Goal: Information Seeking & Learning: Check status

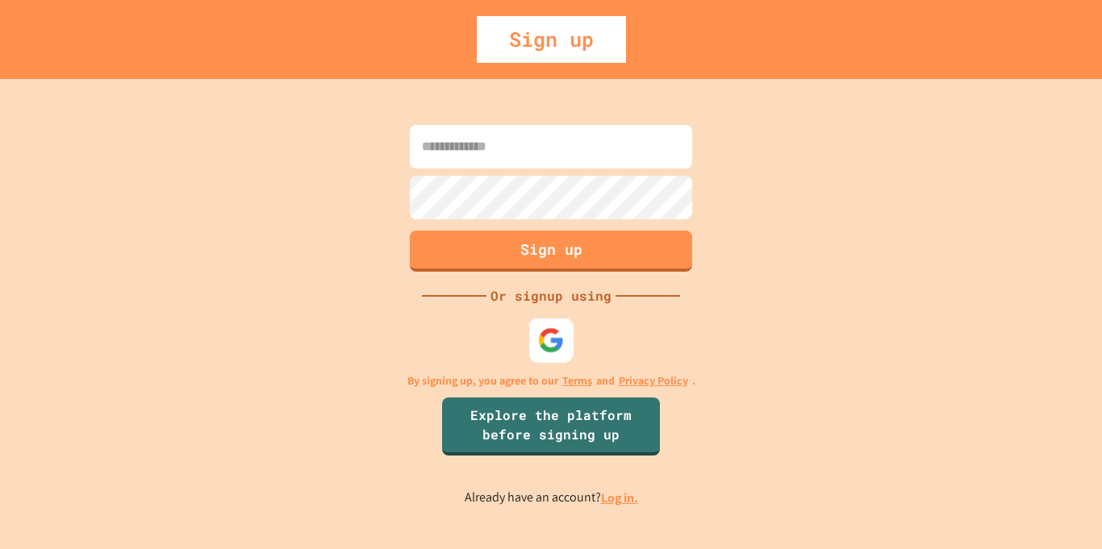
click at [549, 337] on img at bounding box center [551, 340] width 27 height 27
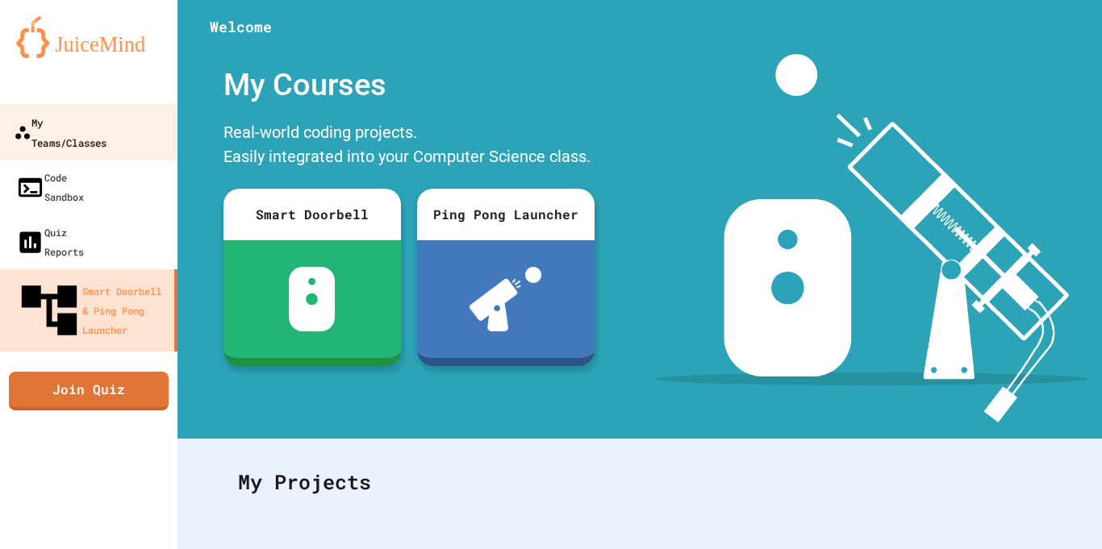
click at [28, 108] on link "My Teams/Classes" at bounding box center [89, 132] width 183 height 56
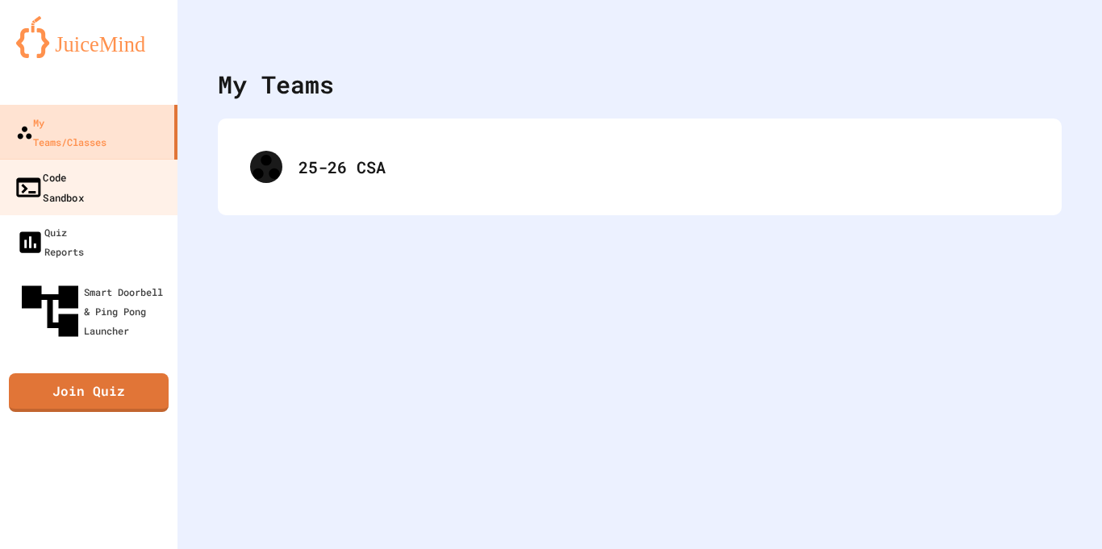
click at [132, 165] on link "Code Sandbox" at bounding box center [89, 187] width 183 height 56
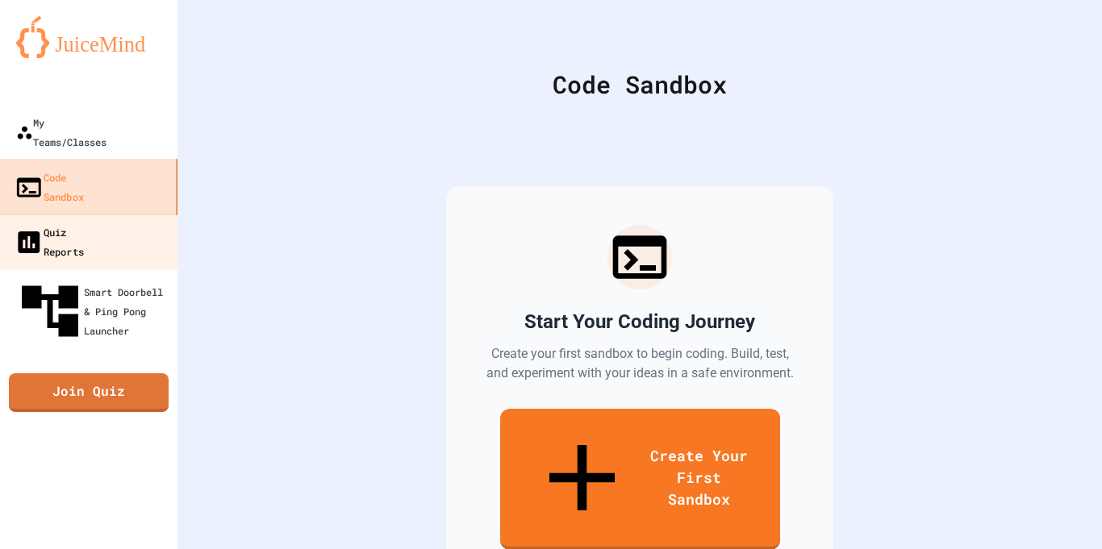
click at [136, 214] on link "Quiz Reports" at bounding box center [89, 242] width 182 height 56
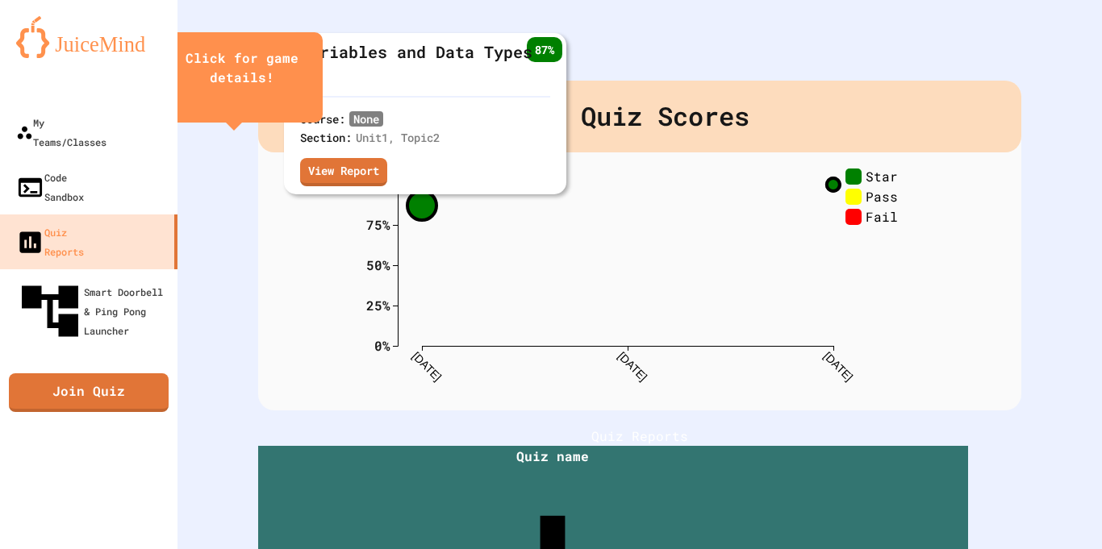
scroll to position [269, 0]
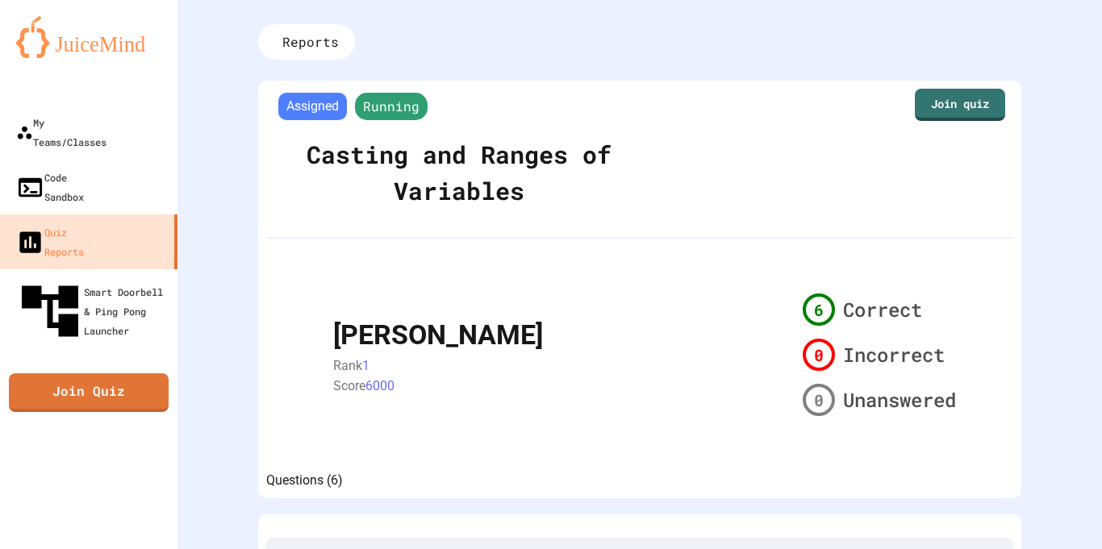
click at [1071, 119] on div "Reports Assigned Running Casting and Ranges of Variables Join quiz [PERSON_NAME…" at bounding box center [640, 274] width 925 height 549
click at [808, 179] on div "Join quiz" at bounding box center [829, 155] width 370 height 132
